Goal: Contribute content

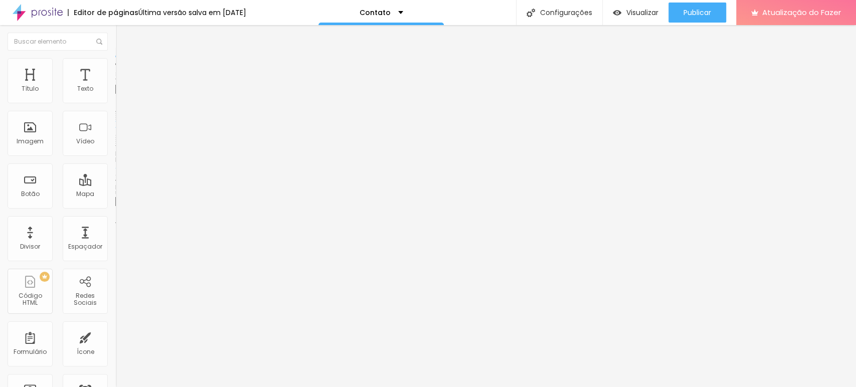
click at [115, 207] on input "https://[URL][DOMAIN_NAME]" at bounding box center [175, 201] width 120 height 10
paste input "[DOMAIN_NAME][URL]"
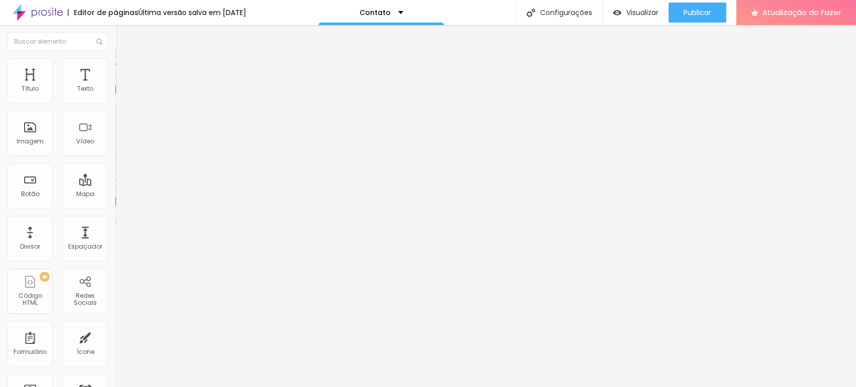
type input "[URL][DOMAIN_NAME]"
click at [115, 224] on div "URL [URL][DOMAIN_NAME] Abrir em uma nova aba" at bounding box center [172, 207] width 115 height 34
click at [115, 219] on div at bounding box center [172, 219] width 115 height 0
click at [115, 203] on div "Instagram" at bounding box center [172, 206] width 115 height 6
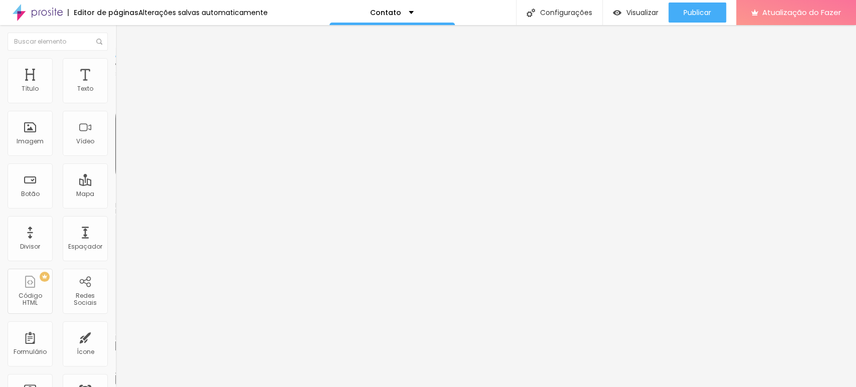
click at [115, 341] on input "https://[URL][DOMAIN_NAME]" at bounding box center [175, 346] width 120 height 10
paste input "[DOMAIN_NAME][URL]"
drag, startPoint x: 95, startPoint y: 161, endPoint x: 0, endPoint y: 169, distance: 95.6
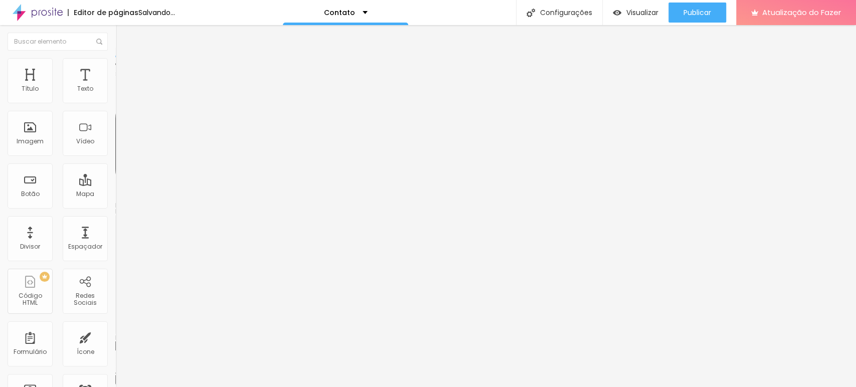
click at [115, 169] on div "Instagram Rede social Instagram Endereço URL [URL][DOMAIN_NAME] Abrir em uma no…" at bounding box center [172, 246] width 115 height 336
type input "[URL][DOMAIN_NAME]"
click at [115, 260] on div "Editar nulo Conteúdo Estilo Avançado Instagram Rede social Instagram Endereço U…" at bounding box center [172, 206] width 115 height 362
click at [115, 254] on div "Editar nulo Conteúdo Estilo Avançado Instagram Rede social Instagram Endereço U…" at bounding box center [172, 206] width 115 height 362
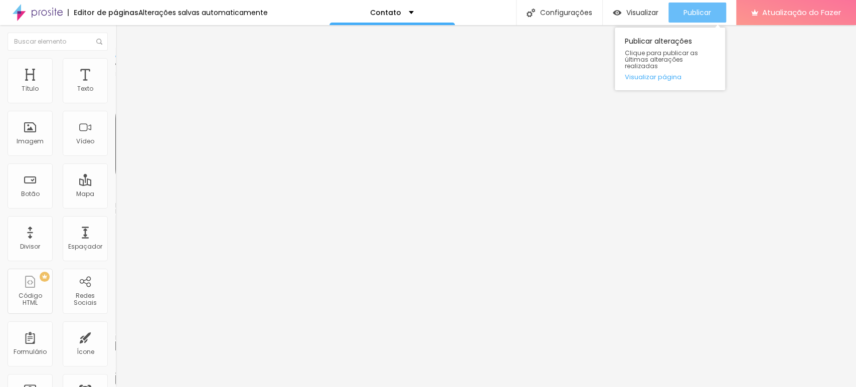
click at [700, 8] on font "Publicar" at bounding box center [697, 13] width 28 height 10
